Goal: Transaction & Acquisition: Purchase product/service

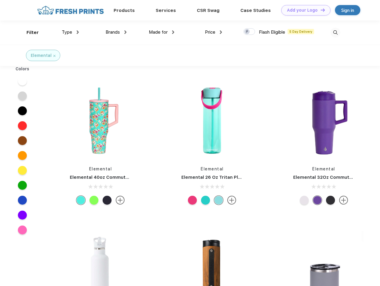
scroll to position [0, 0]
click at [303, 10] on link "Add your Logo Design Tool" at bounding box center [305, 10] width 49 height 10
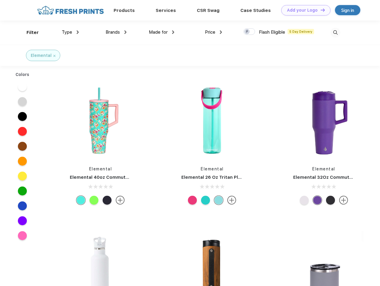
click at [0, 0] on div "Design Tool" at bounding box center [0, 0] width 0 height 0
click at [320, 10] on link "Add your Logo Design Tool" at bounding box center [305, 10] width 49 height 10
click at [29, 32] on div "Filter" at bounding box center [33, 32] width 12 height 7
click at [70, 32] on span "Type" at bounding box center [67, 31] width 10 height 5
click at [116, 32] on span "Brands" at bounding box center [112, 31] width 14 height 5
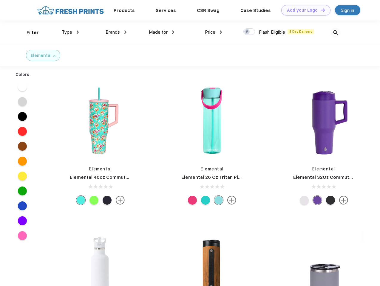
click at [161, 32] on span "Made for" at bounding box center [158, 31] width 19 height 5
click at [213, 32] on span "Price" at bounding box center [210, 31] width 10 height 5
click at [249, 32] on div at bounding box center [249, 31] width 12 height 7
click at [247, 32] on input "checkbox" at bounding box center [245, 30] width 4 height 4
click at [335, 32] on img at bounding box center [335, 33] width 10 height 10
